Goal: Obtain resource: Download file/media

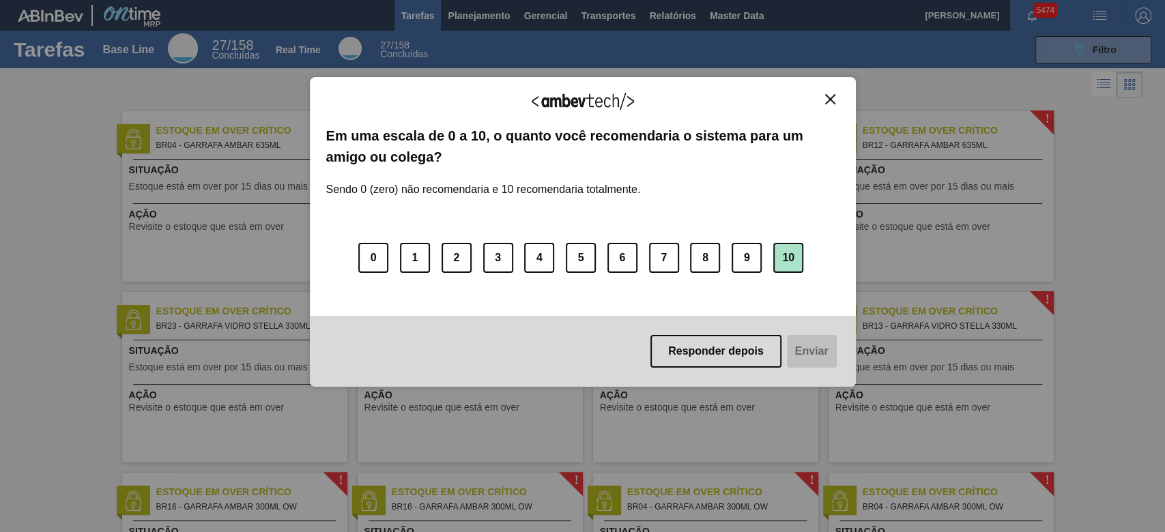
click at [785, 253] on button "10" at bounding box center [788, 258] width 30 height 30
click at [826, 345] on button "Enviar" at bounding box center [810, 351] width 53 height 33
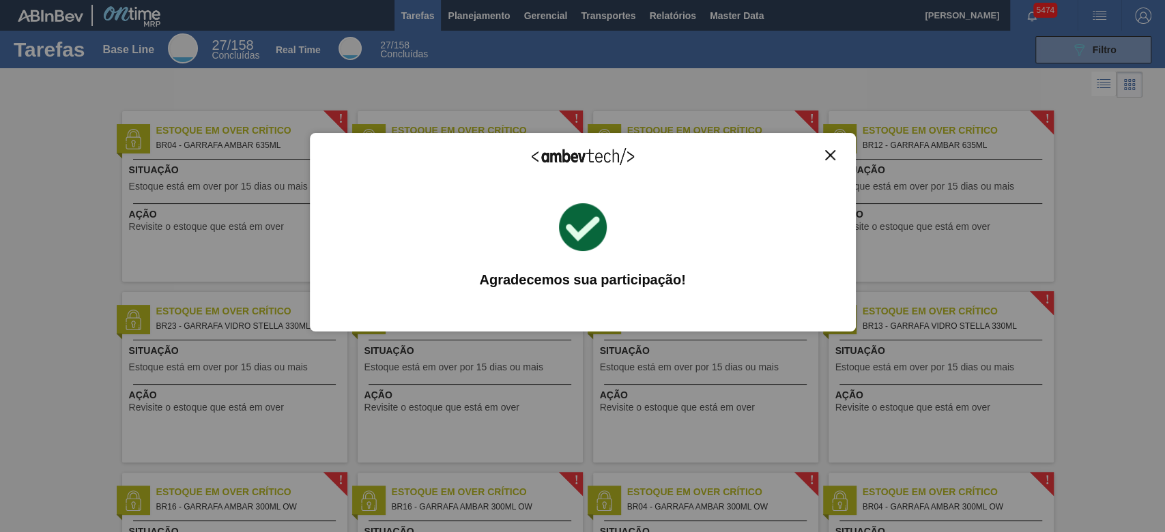
click at [825, 150] on img "Close" at bounding box center [830, 155] width 10 height 10
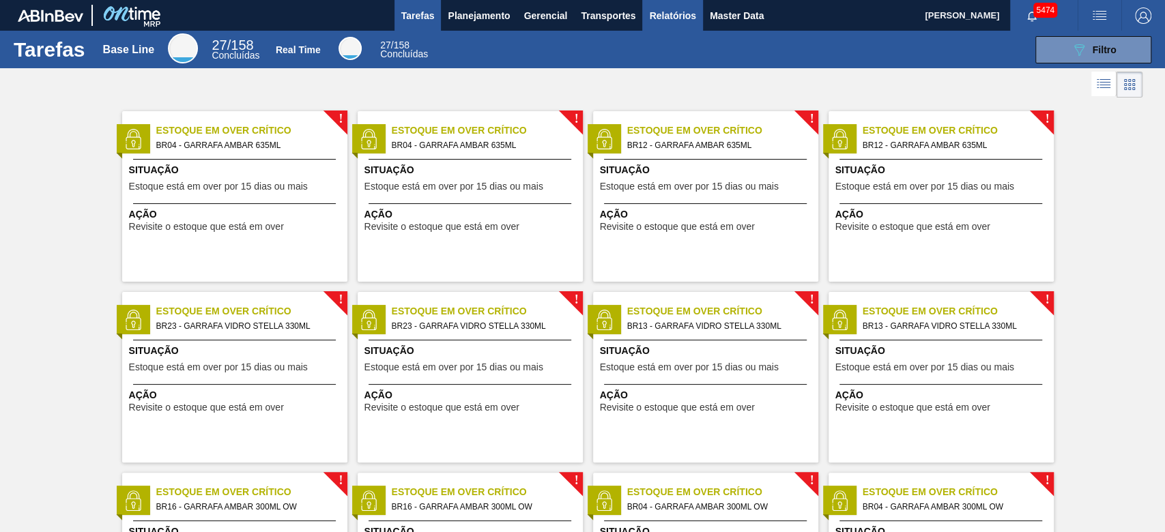
drag, startPoint x: 662, startPoint y: 10, endPoint x: 664, endPoint y: 20, distance: 10.3
click at [662, 10] on span "Relatórios" at bounding box center [672, 16] width 46 height 16
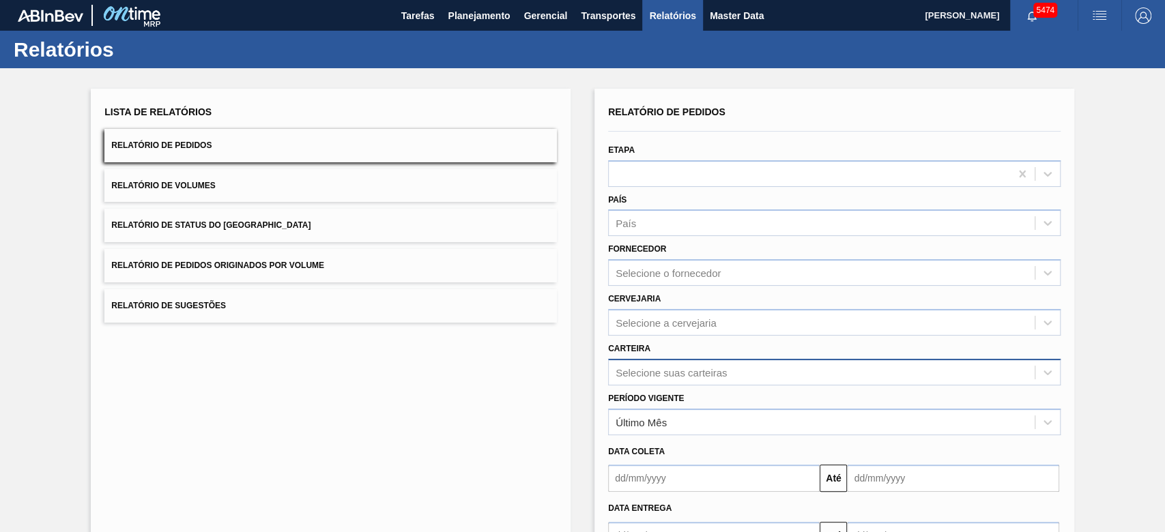
click at [690, 372] on div "Selecione suas carteiras" at bounding box center [834, 372] width 452 height 27
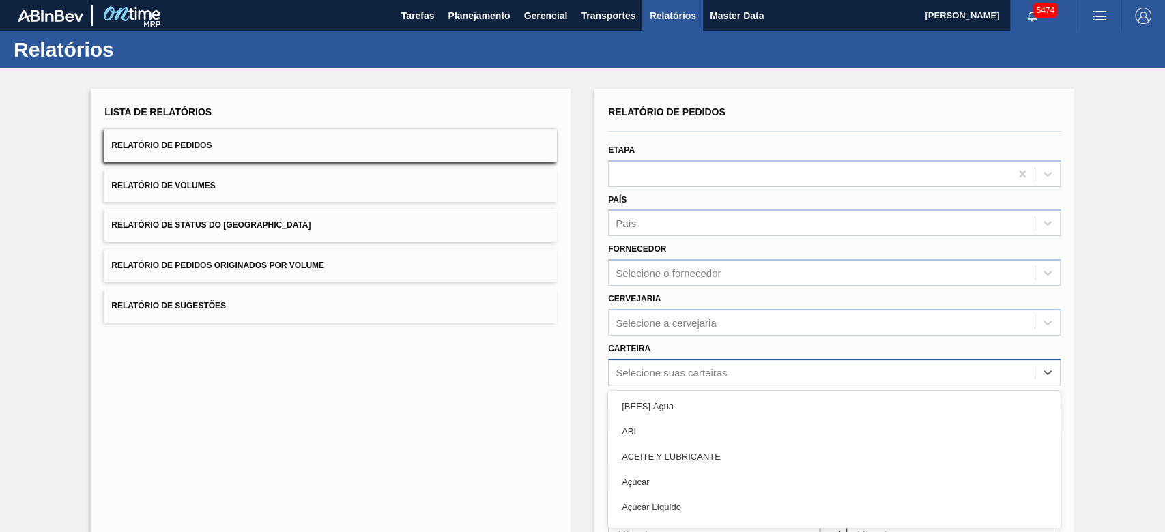
scroll to position [68, 0]
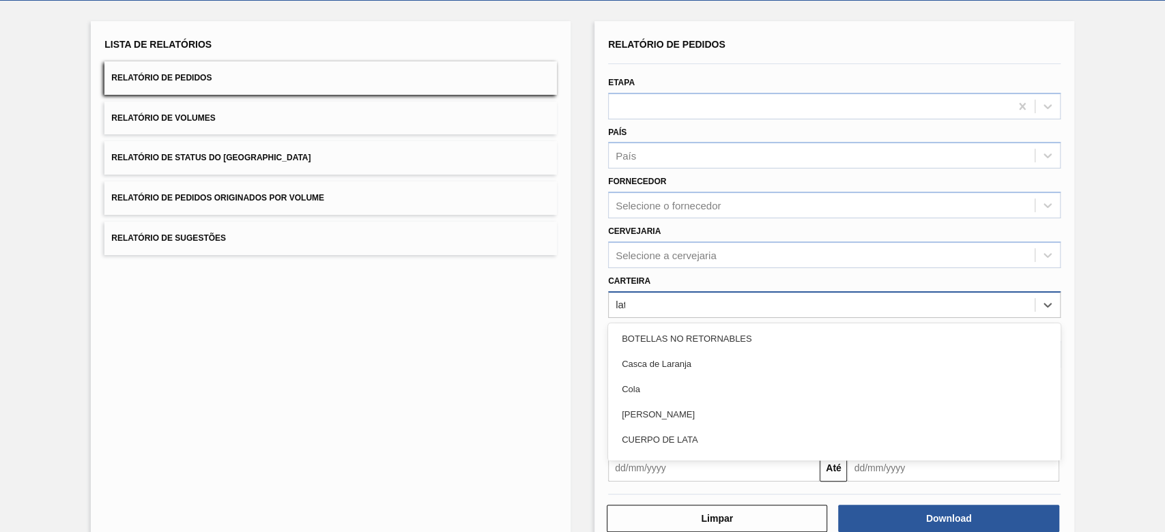
type input "lata"
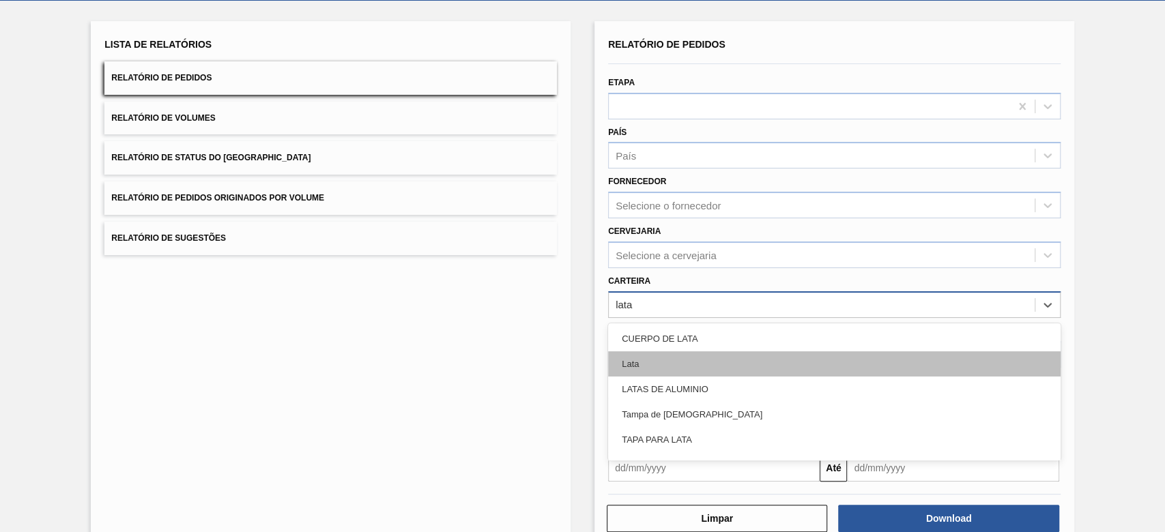
click at [690, 357] on div "Lata" at bounding box center [834, 363] width 452 height 25
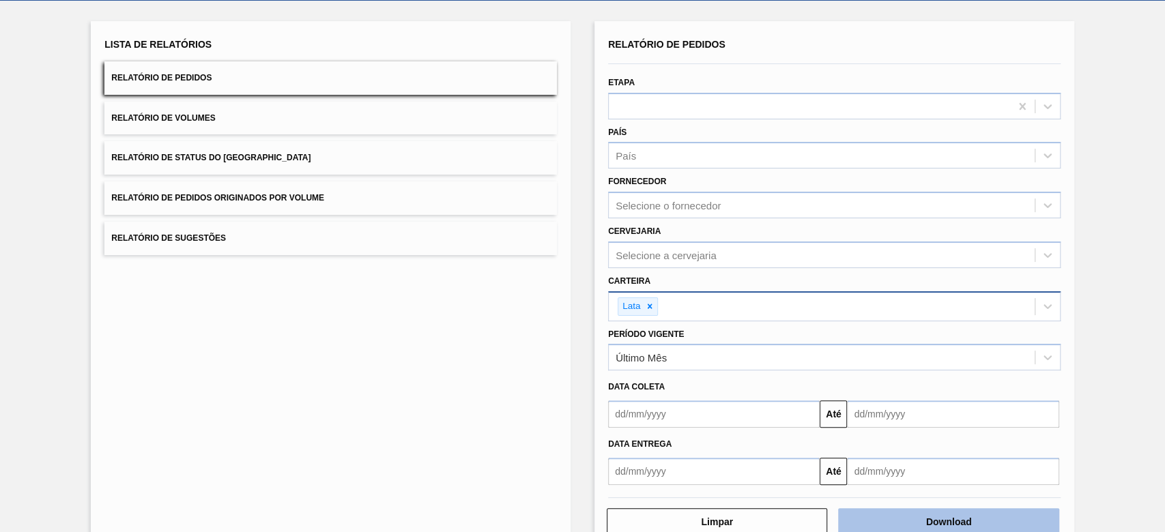
click at [873, 398] on button "Download" at bounding box center [948, 521] width 220 height 27
